Goal: Task Accomplishment & Management: Complete application form

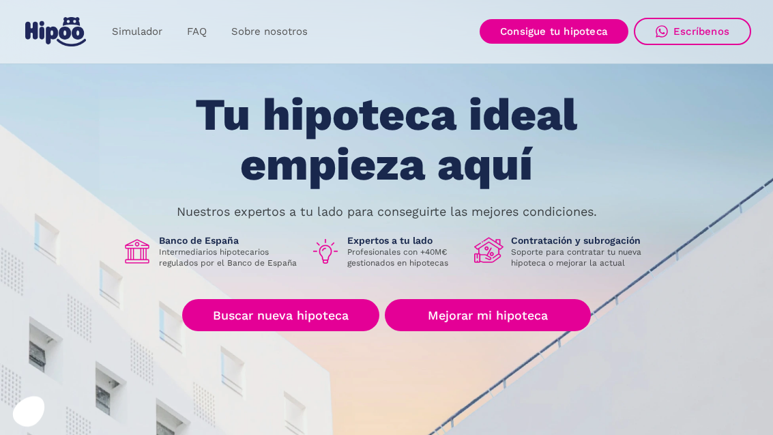
scroll to position [40, 0]
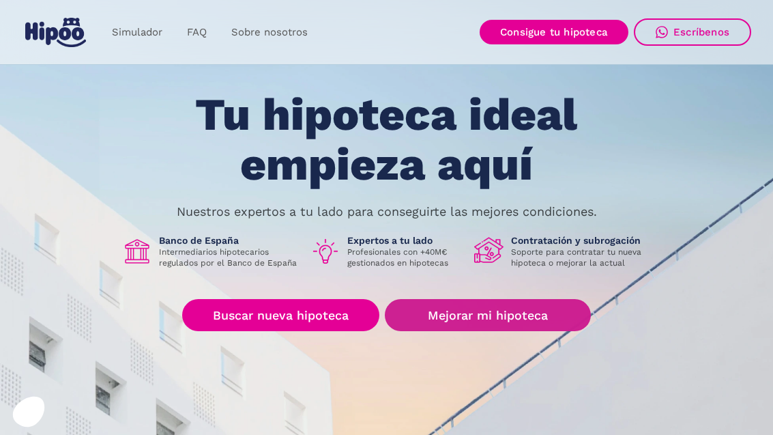
click at [555, 323] on link "Mejorar mi hipoteca" at bounding box center [487, 315] width 205 height 32
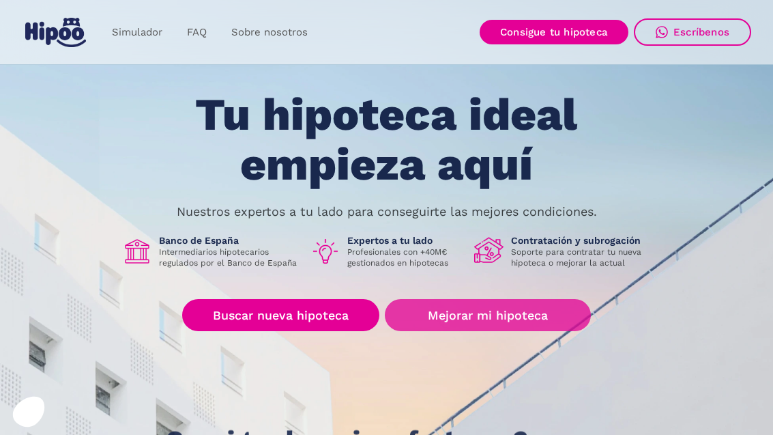
scroll to position [83, 0]
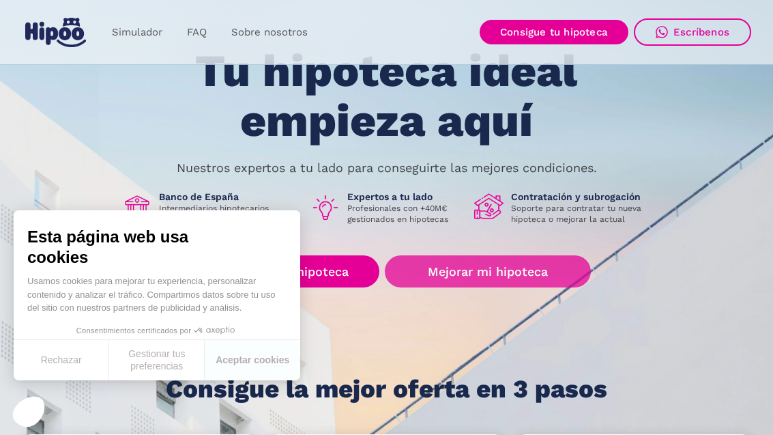
click at [220, 345] on button "Aceptar cookies" at bounding box center [253, 360] width 96 height 40
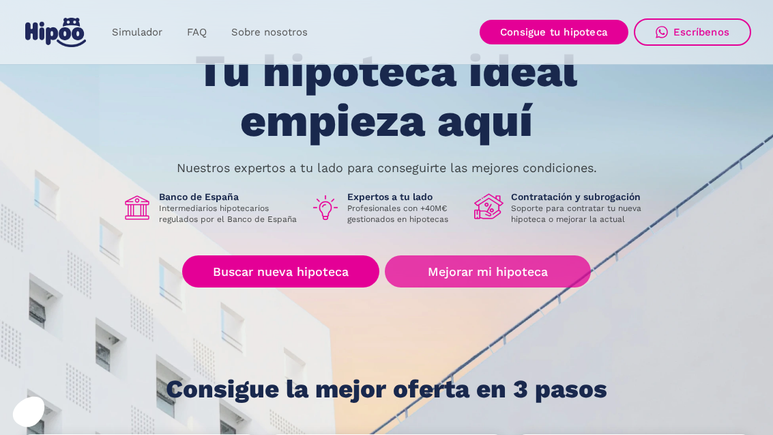
click at [545, 271] on link "Mejorar mi hipoteca" at bounding box center [487, 271] width 205 height 32
click at [556, 269] on link "Mejorar mi hipoteca" at bounding box center [487, 271] width 205 height 32
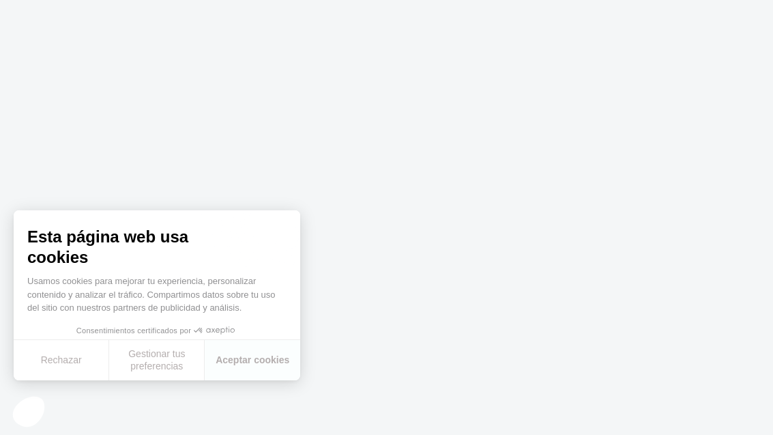
click at [225, 344] on button "Aceptar cookies" at bounding box center [253, 360] width 96 height 40
